Goal: Browse casually: Explore the website without a specific task or goal

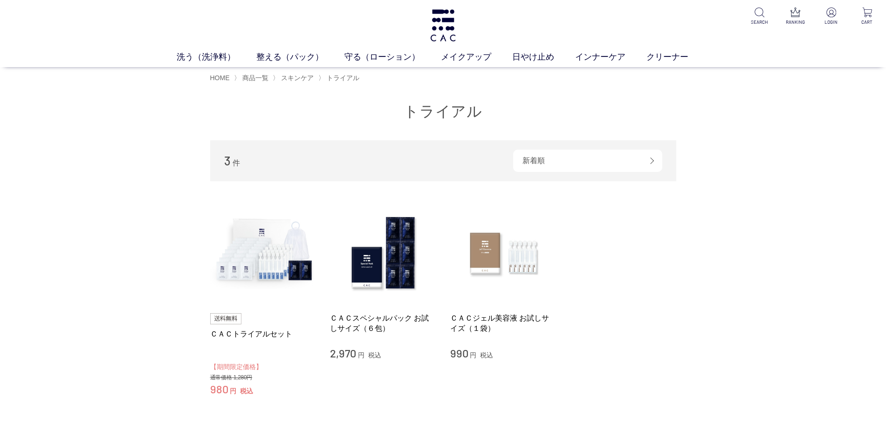
click at [442, 1] on h1 at bounding box center [443, 25] width 28 height 51
click at [448, 19] on img at bounding box center [443, 25] width 28 height 32
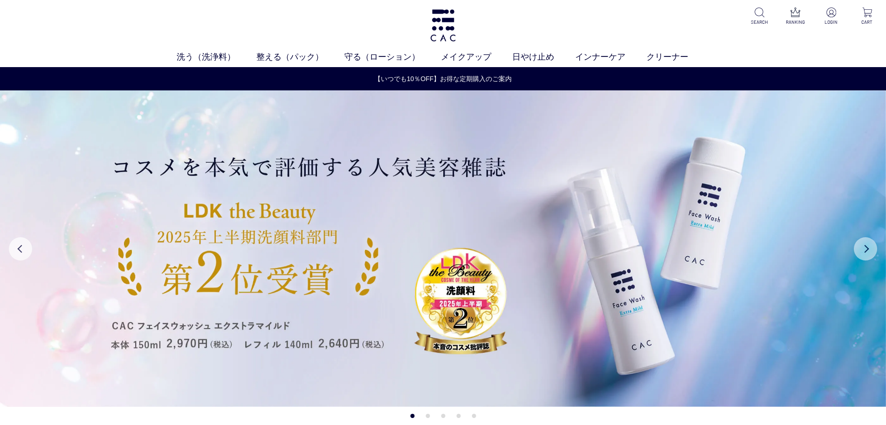
click at [870, 253] on button "Next" at bounding box center [865, 248] width 23 height 23
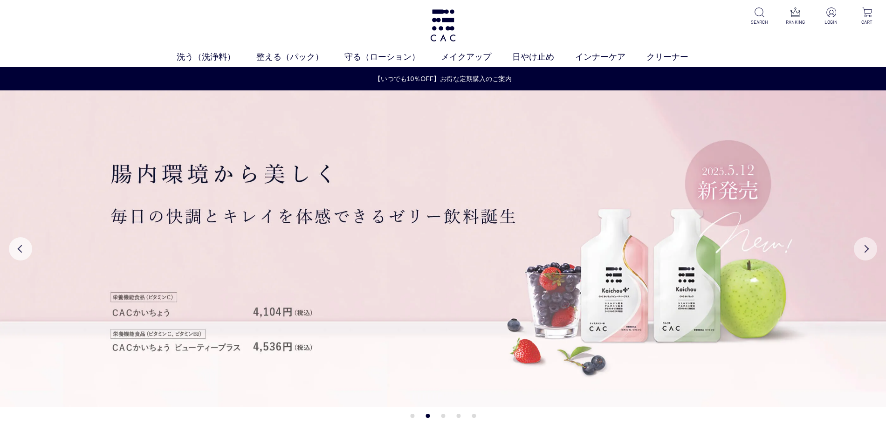
click at [870, 253] on button "Next" at bounding box center [865, 248] width 23 height 23
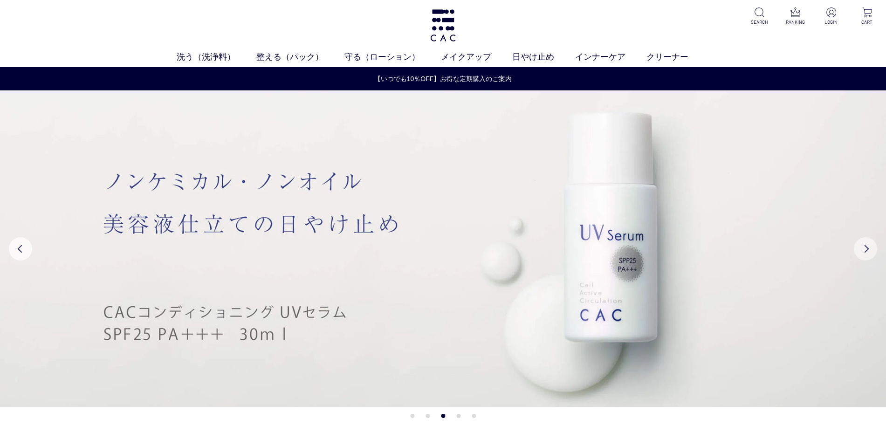
click at [870, 254] on button "Next" at bounding box center [865, 248] width 23 height 23
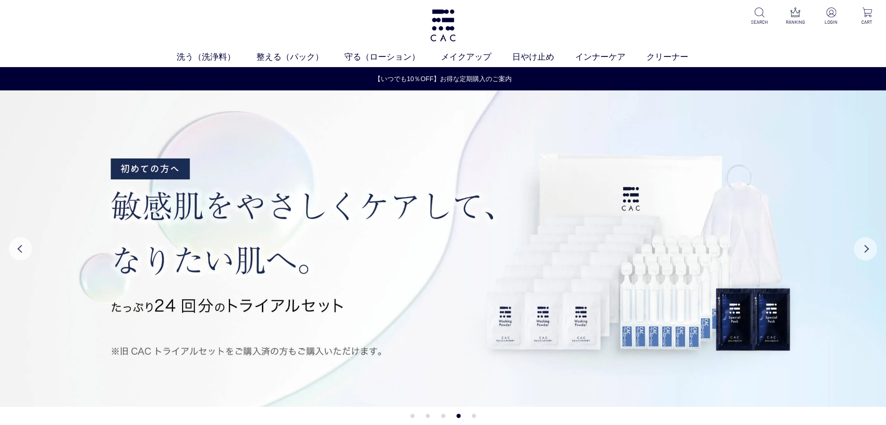
click at [870, 254] on button "Next" at bounding box center [865, 248] width 23 height 23
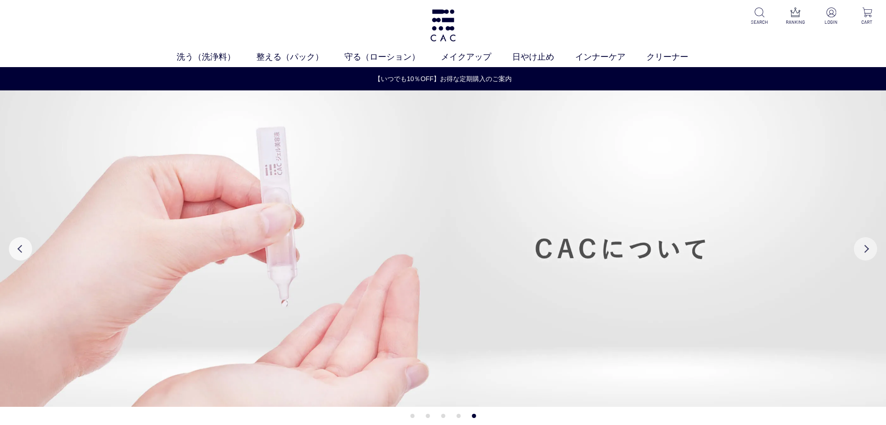
click at [870, 254] on button "Next" at bounding box center [865, 248] width 23 height 23
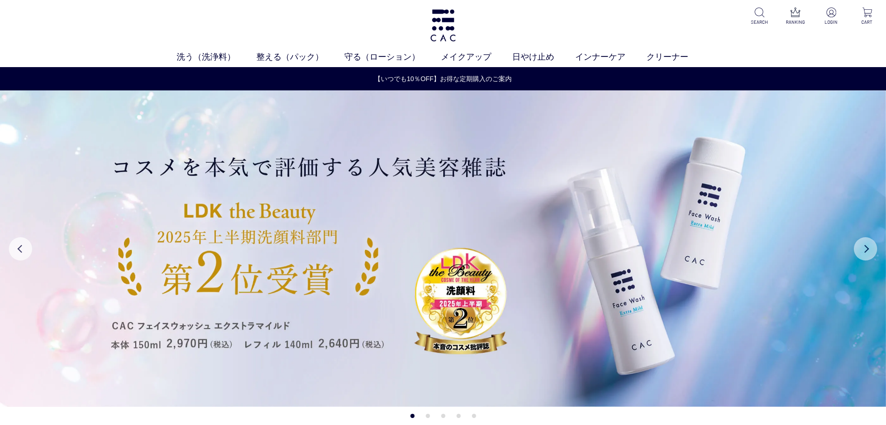
click at [870, 254] on button "Next" at bounding box center [865, 248] width 23 height 23
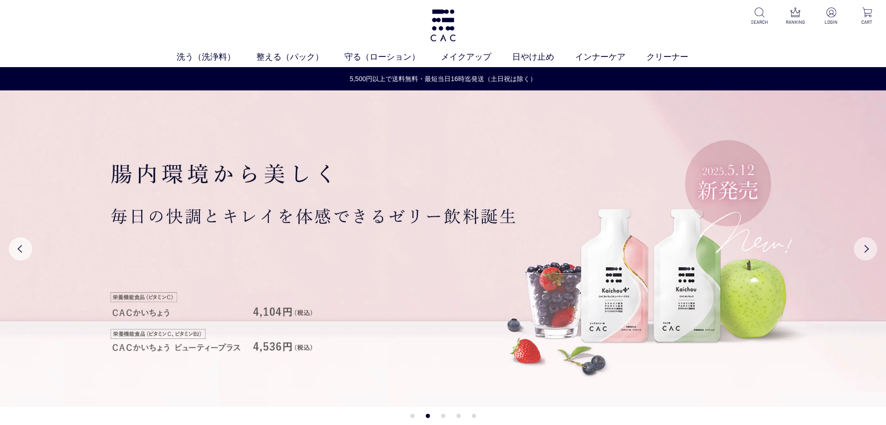
click at [870, 254] on button "Next" at bounding box center [865, 248] width 23 height 23
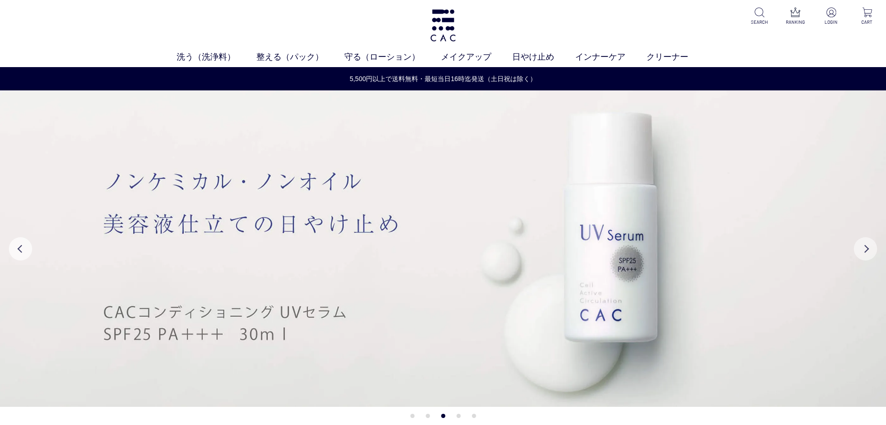
click at [870, 254] on button "Next" at bounding box center [865, 248] width 23 height 23
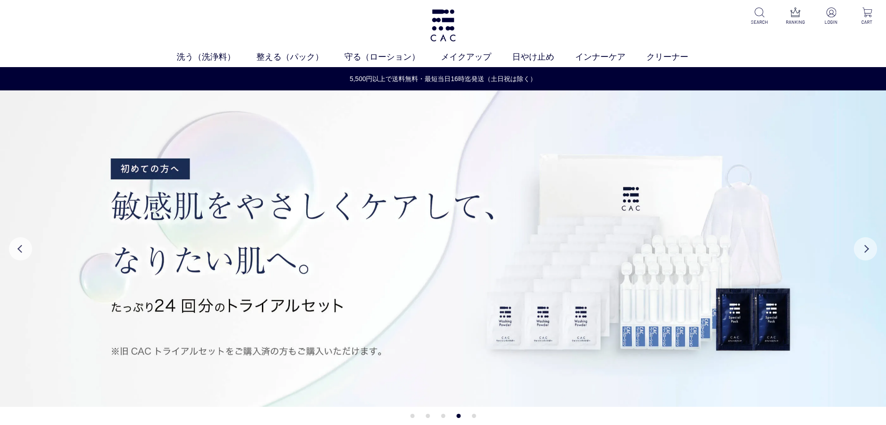
click at [870, 254] on button "Next" at bounding box center [865, 248] width 23 height 23
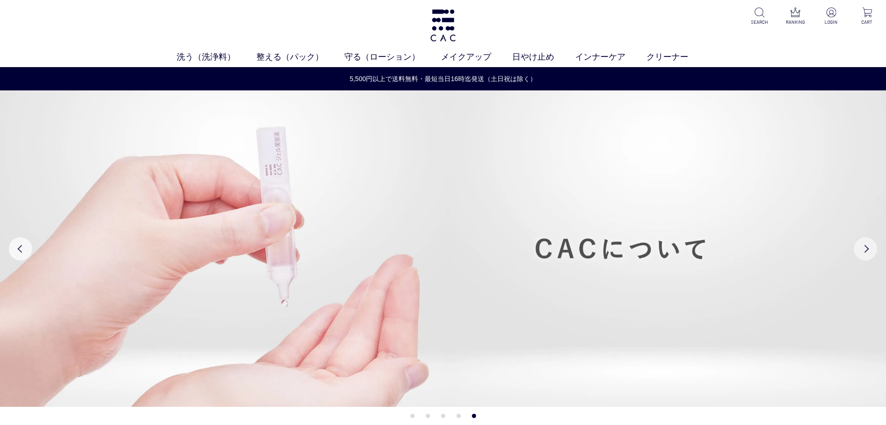
click at [870, 254] on button "Next" at bounding box center [865, 248] width 23 height 23
